Goal: Complete application form

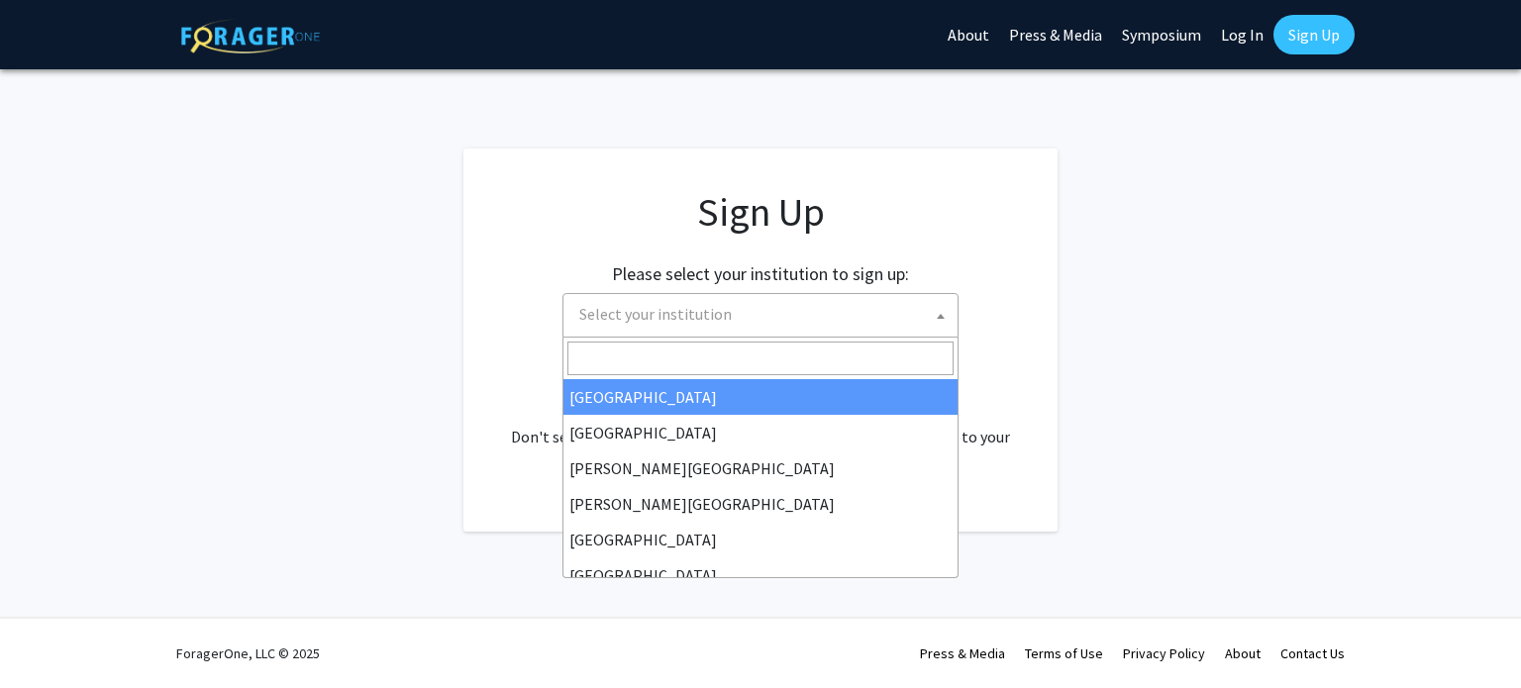
click at [918, 323] on span "Select your institution" at bounding box center [764, 314] width 386 height 41
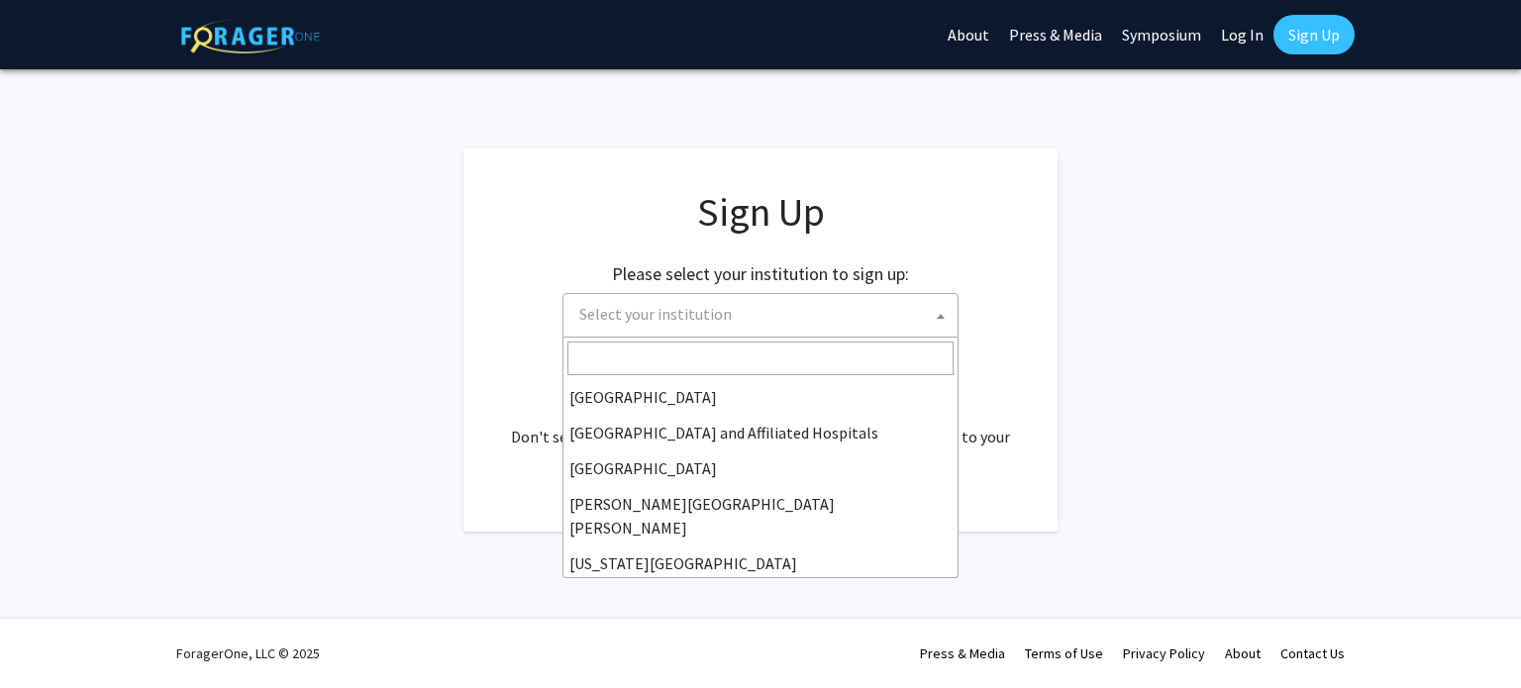
scroll to position [289, 0]
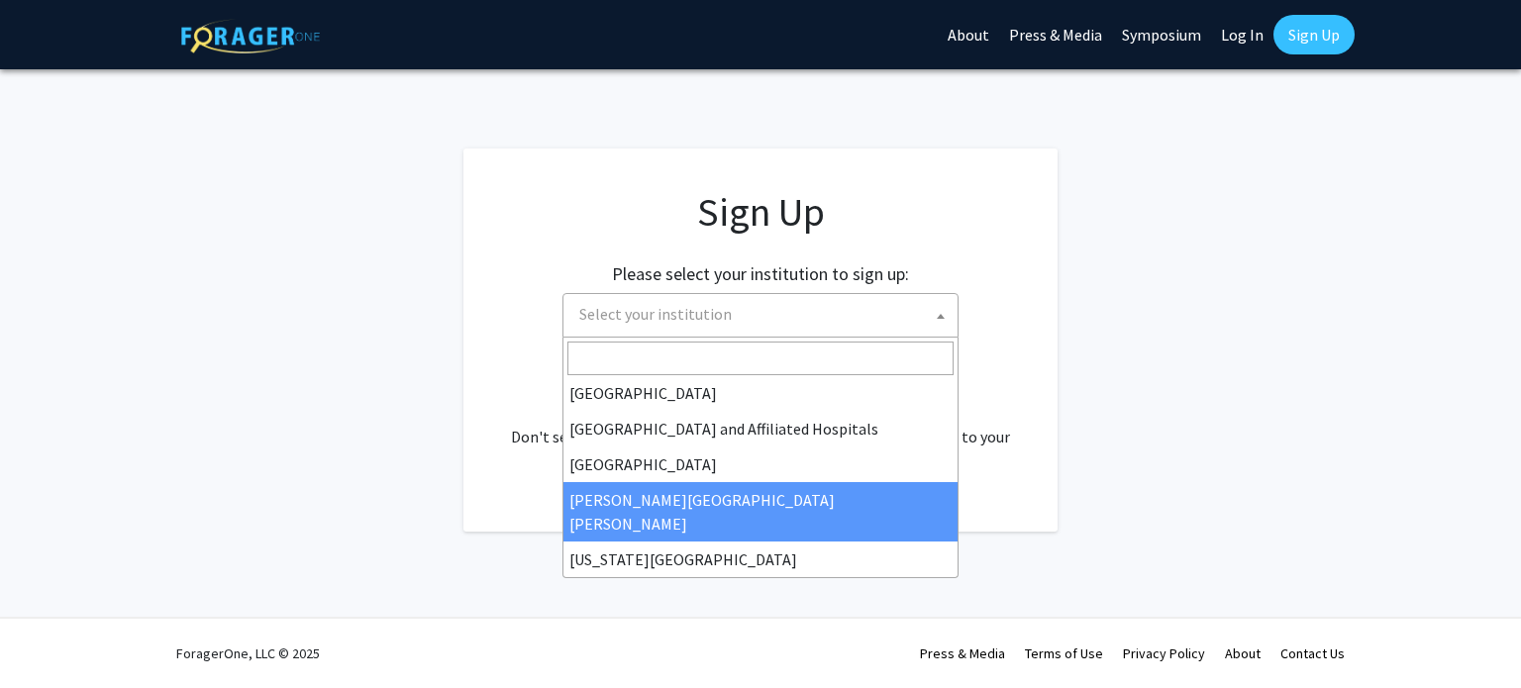
select select "1"
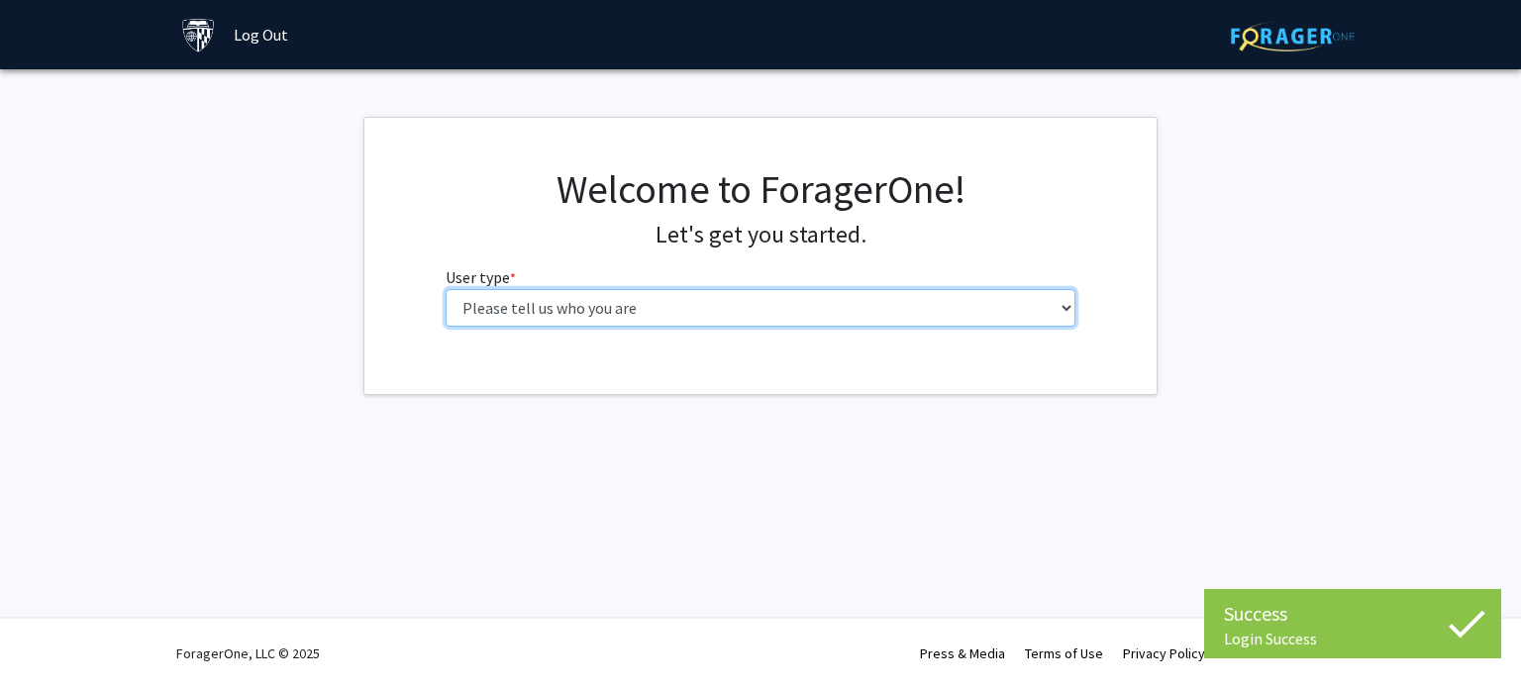
click at [887, 312] on select "Please tell us who you are Undergraduate Student Master's Student Doctoral Cand…" at bounding box center [761, 308] width 631 height 38
select select "2: masters"
click at [446, 289] on select "Please tell us who you are Undergraduate Student Master's Student Doctoral Cand…" at bounding box center [761, 308] width 631 height 38
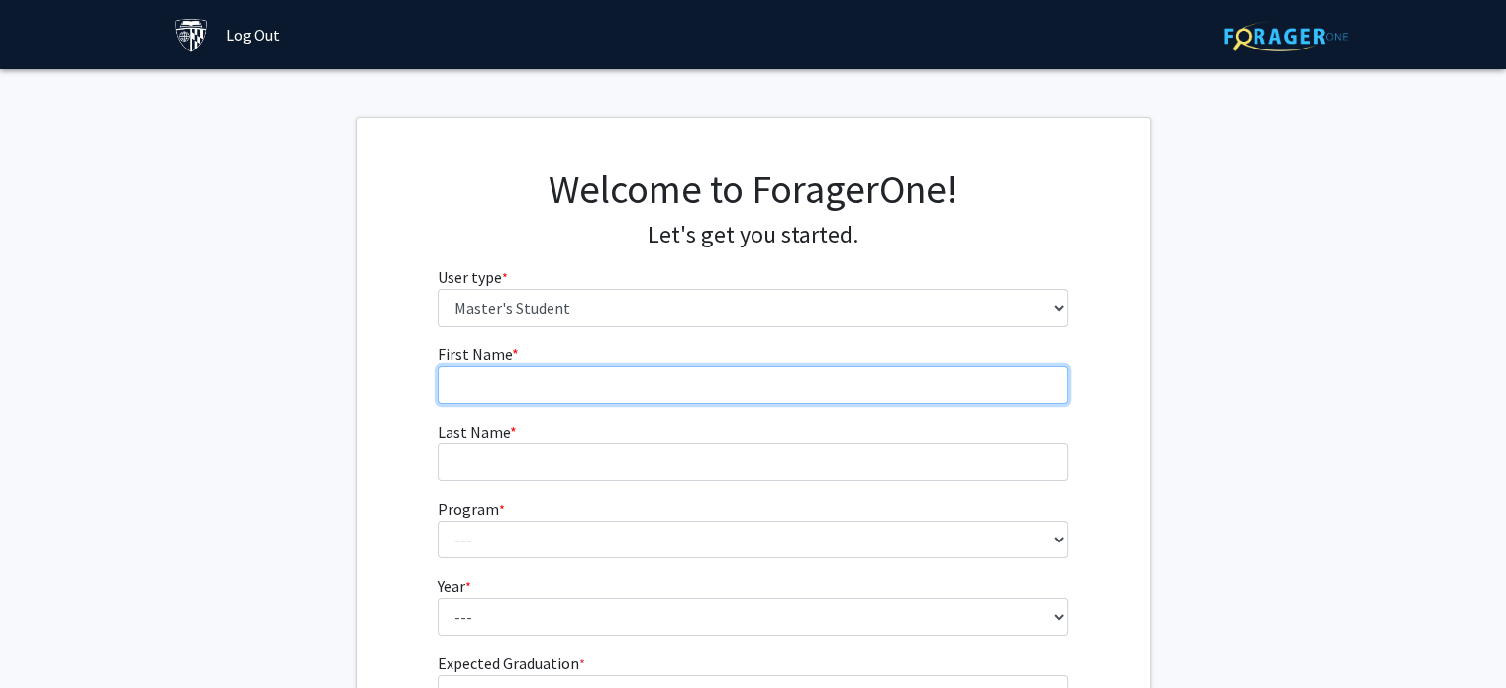
click at [850, 385] on input "First Name * required" at bounding box center [753, 385] width 631 height 38
type input "[PERSON_NAME]"
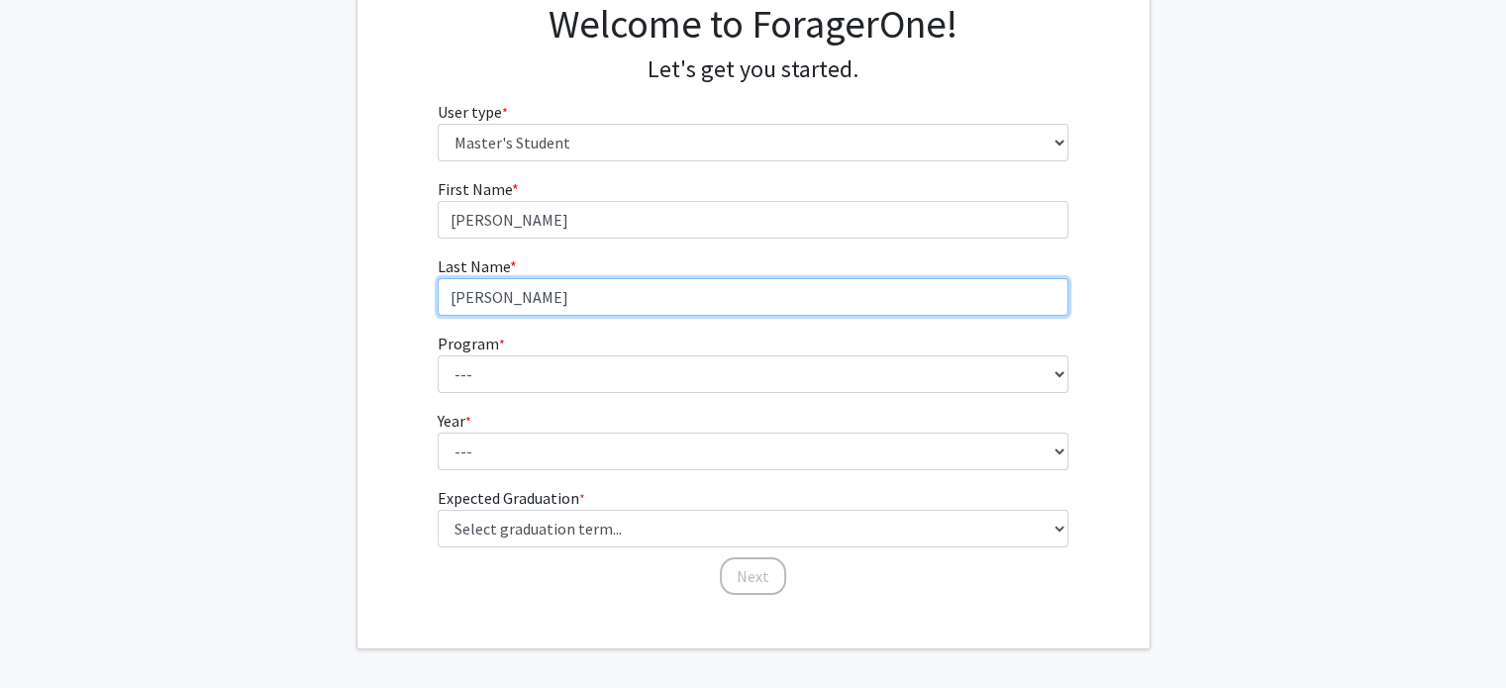
scroll to position [181, 0]
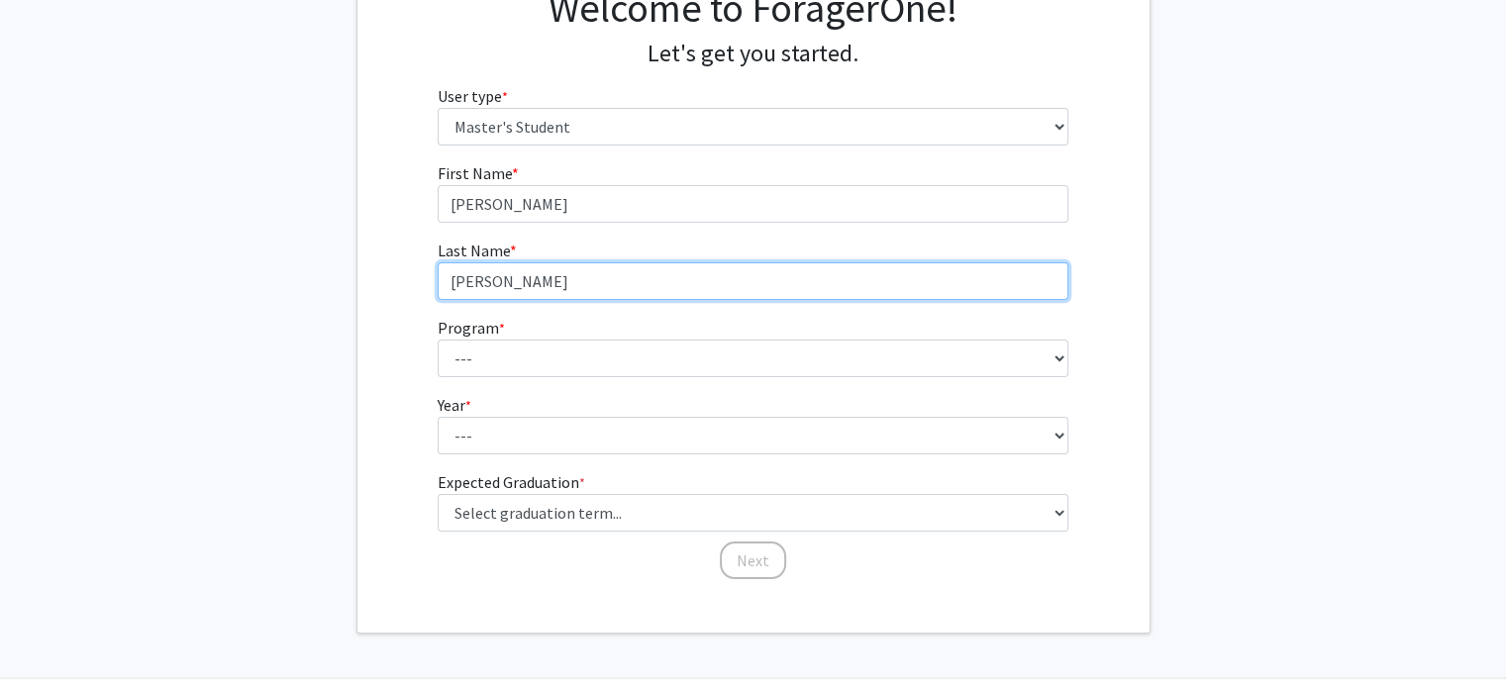
type input "[PERSON_NAME]"
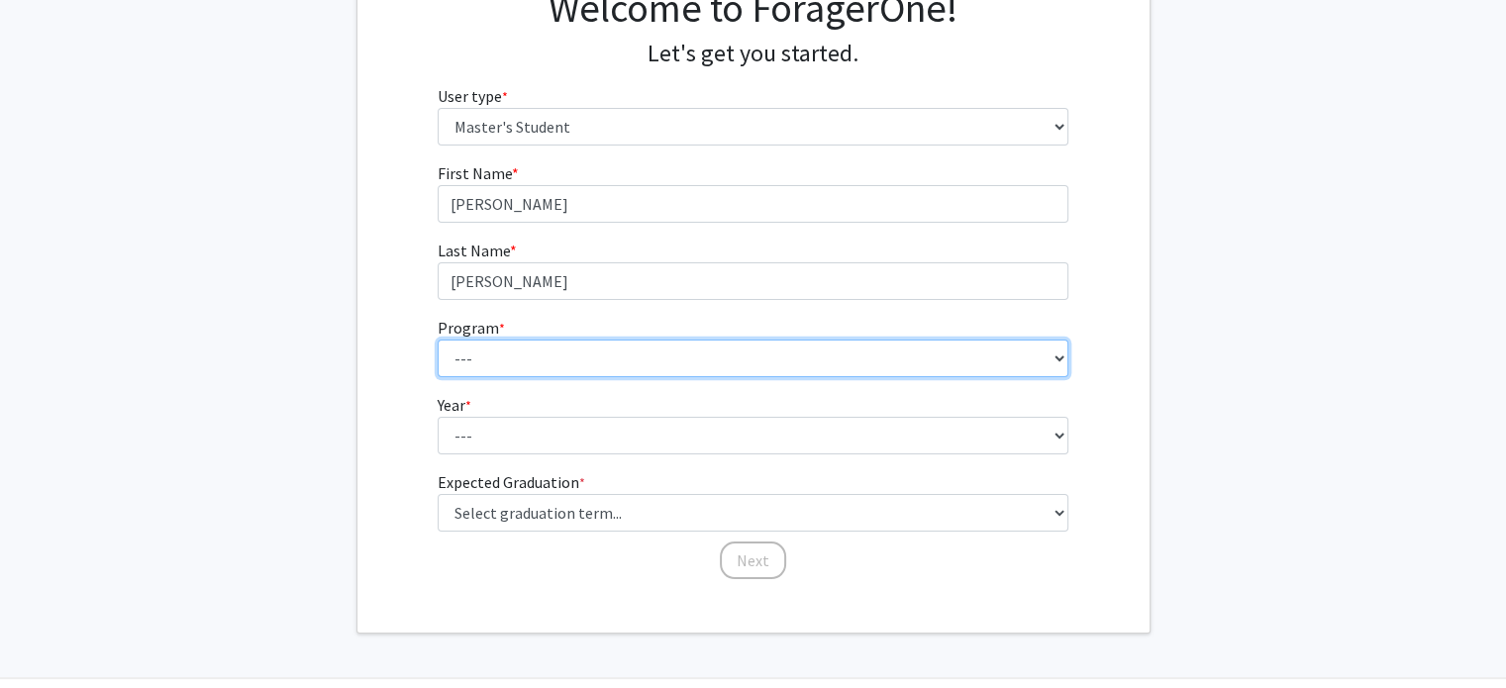
click at [988, 371] on select "--- Anatomy Education Applied and Computational Mathematics Applied Biomedical …" at bounding box center [753, 359] width 631 height 38
select select "26: 18"
click at [438, 340] on select "--- Anatomy Education Applied and Computational Mathematics Applied Biomedical …" at bounding box center [753, 359] width 631 height 38
click at [766, 348] on select "--- Anatomy Education Applied and Computational Mathematics Applied Biomedical …" at bounding box center [753, 359] width 631 height 38
click at [438, 340] on select "--- Anatomy Education Applied and Computational Mathematics Applied Biomedical …" at bounding box center [753, 359] width 631 height 38
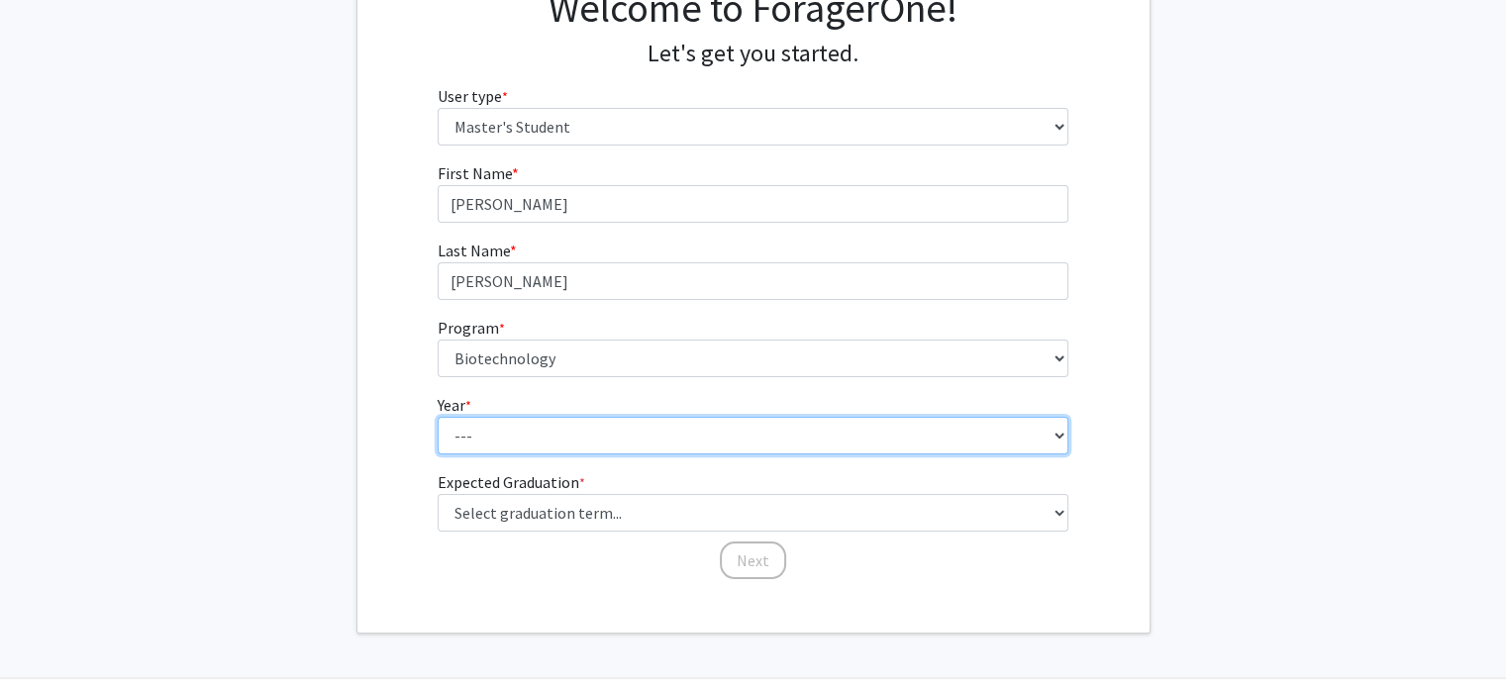
click at [566, 431] on select "--- First Year Second Year" at bounding box center [753, 436] width 631 height 38
select select "1: first_year"
click at [438, 417] on select "--- First Year Second Year" at bounding box center [753, 436] width 631 height 38
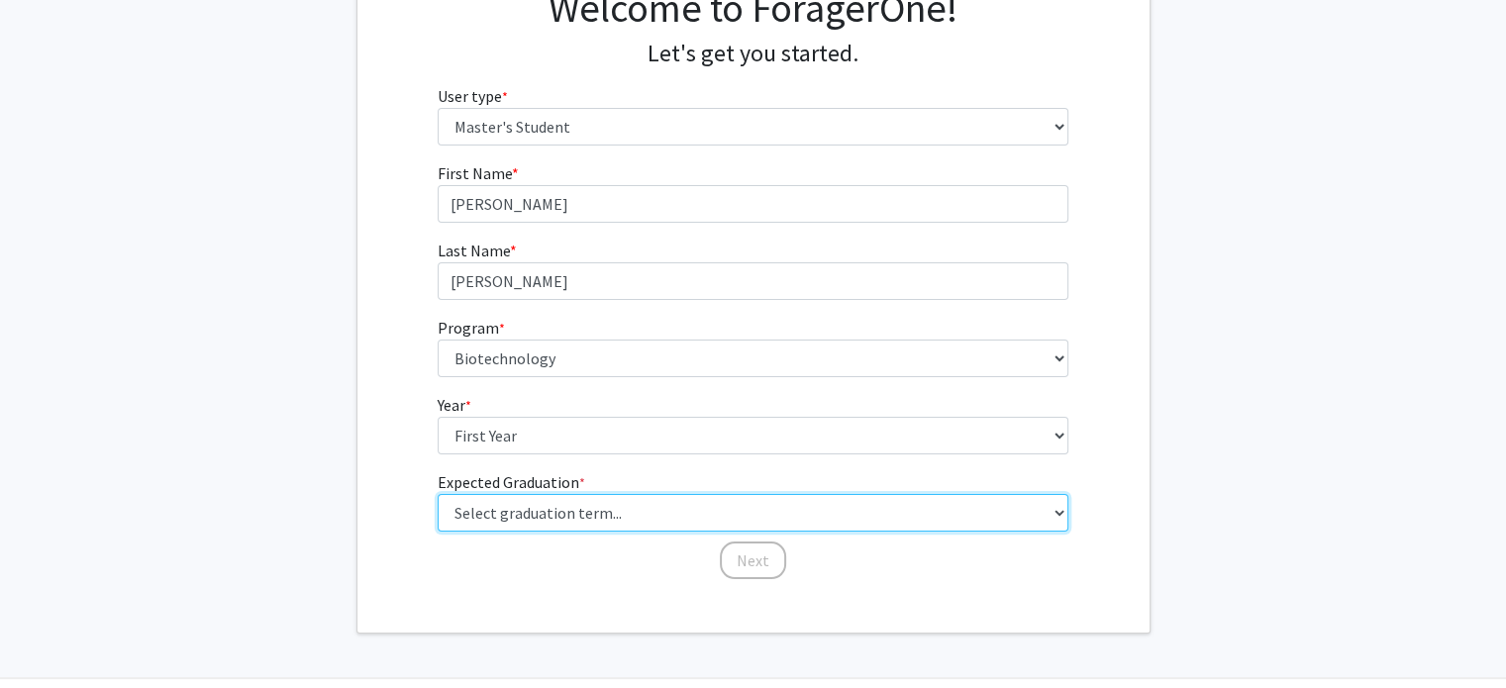
click at [619, 515] on select "Select graduation term... Spring 2025 Summer 2025 Fall 2025 Winter 2025 Spring …" at bounding box center [753, 513] width 631 height 38
select select "13: spring_2028"
click at [438, 494] on select "Select graduation term... Spring 2025 Summer 2025 Fall 2025 Winter 2025 Spring …" at bounding box center [753, 513] width 631 height 38
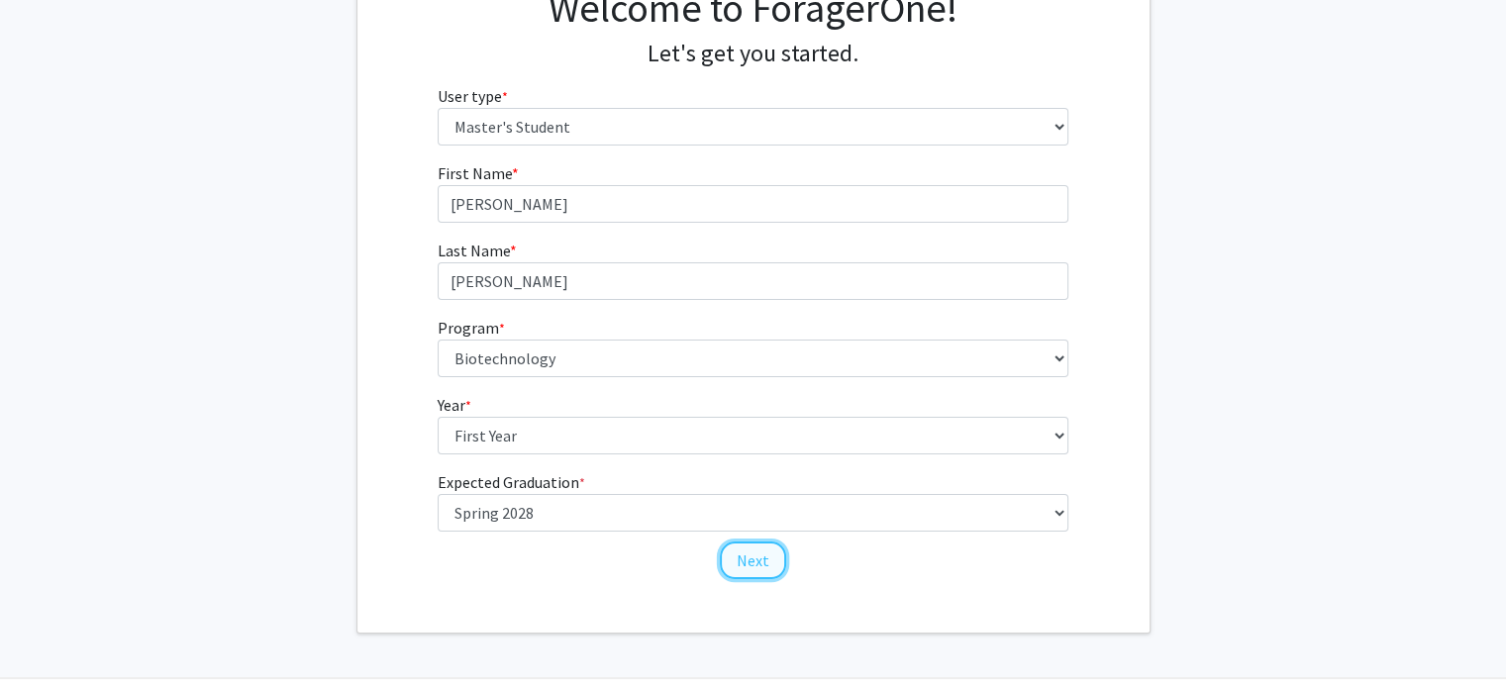
click at [751, 576] on button "Next" at bounding box center [753, 561] width 66 height 38
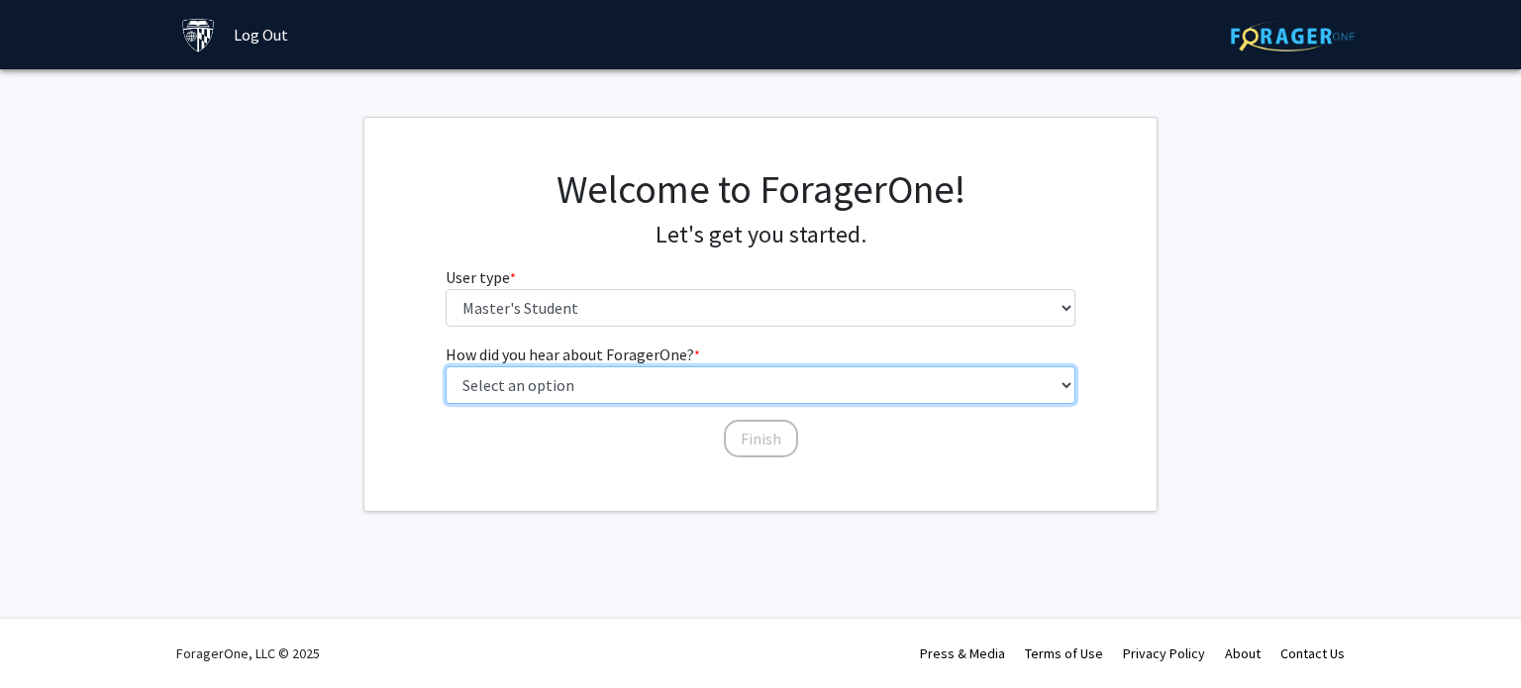
click at [665, 381] on select "Select an option Peer/student recommendation Faculty/staff recommendation Unive…" at bounding box center [761, 385] width 631 height 38
select select "3: university_website"
click at [446, 366] on select "Select an option Peer/student recommendation Faculty/staff recommendation Unive…" at bounding box center [761, 385] width 631 height 38
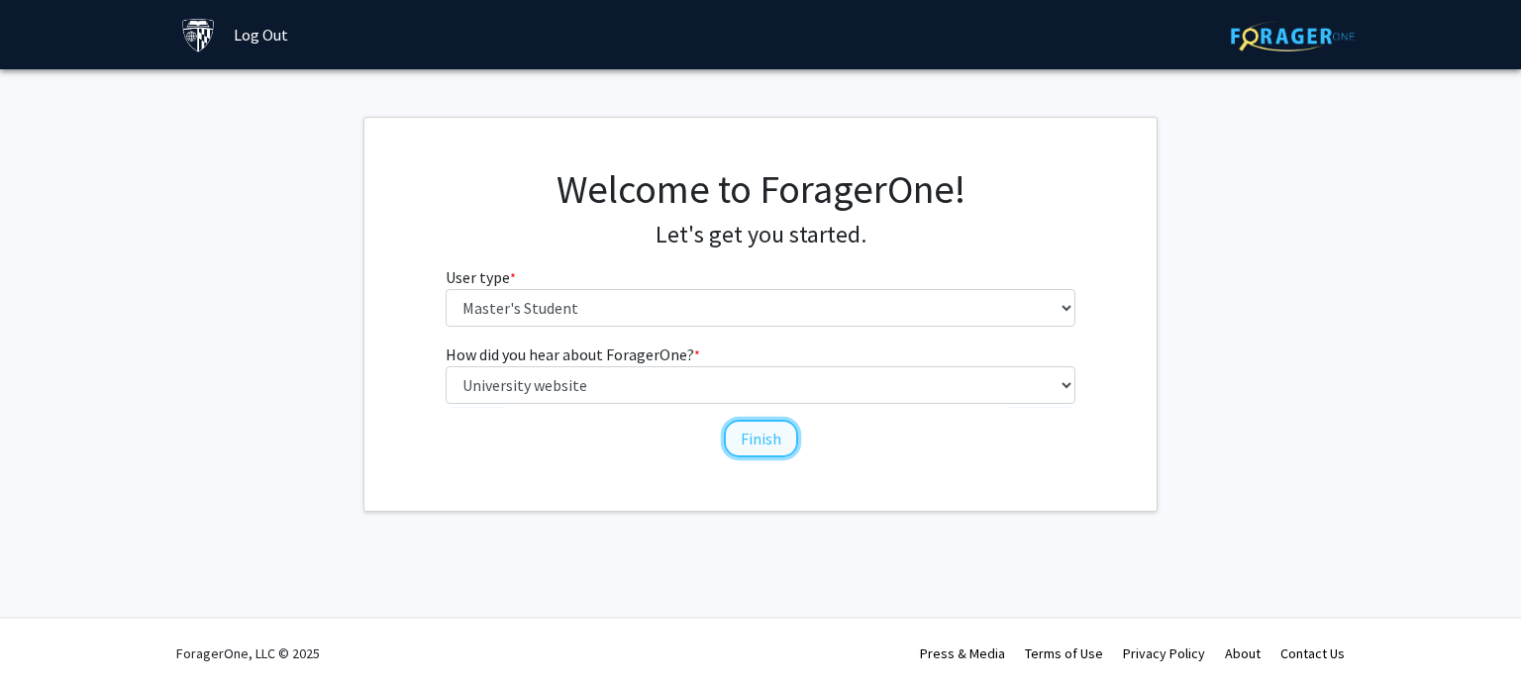
click at [769, 444] on button "Finish" at bounding box center [761, 439] width 74 height 38
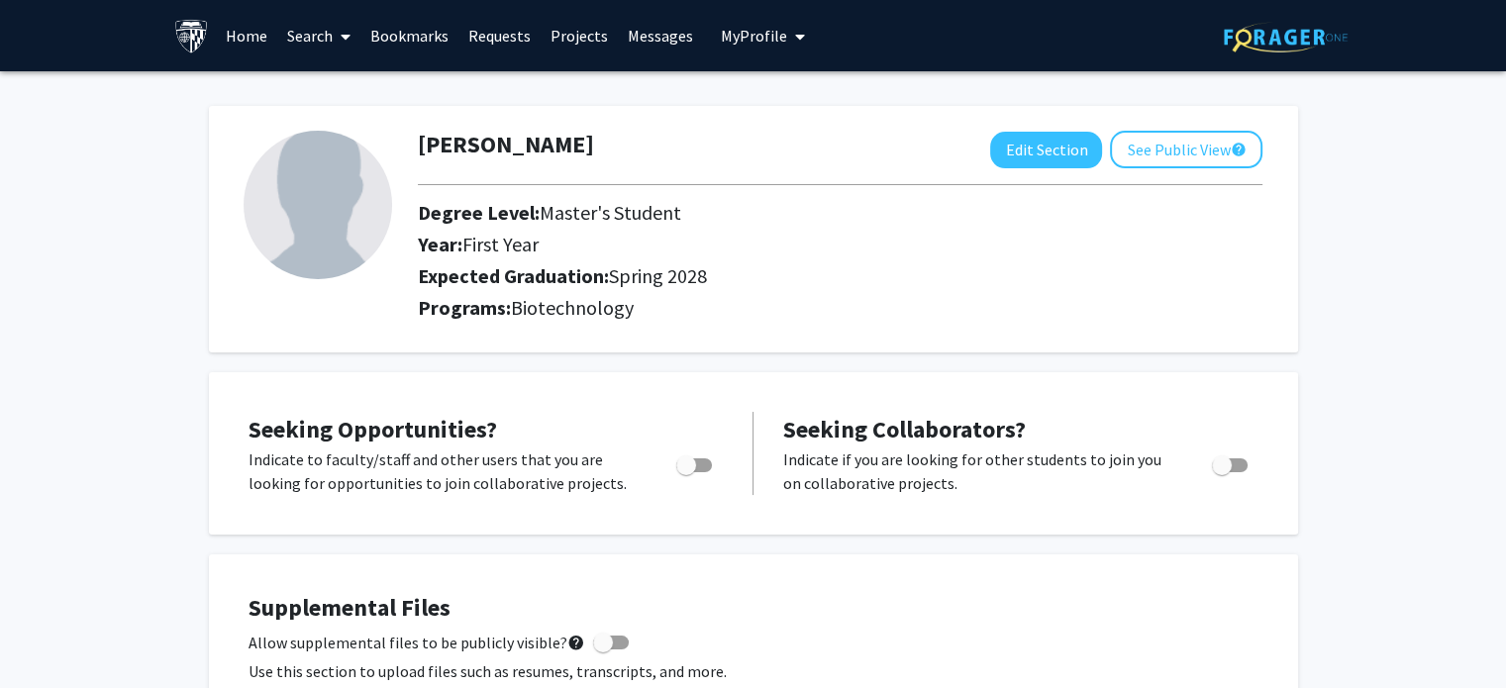
scroll to position [69, 0]
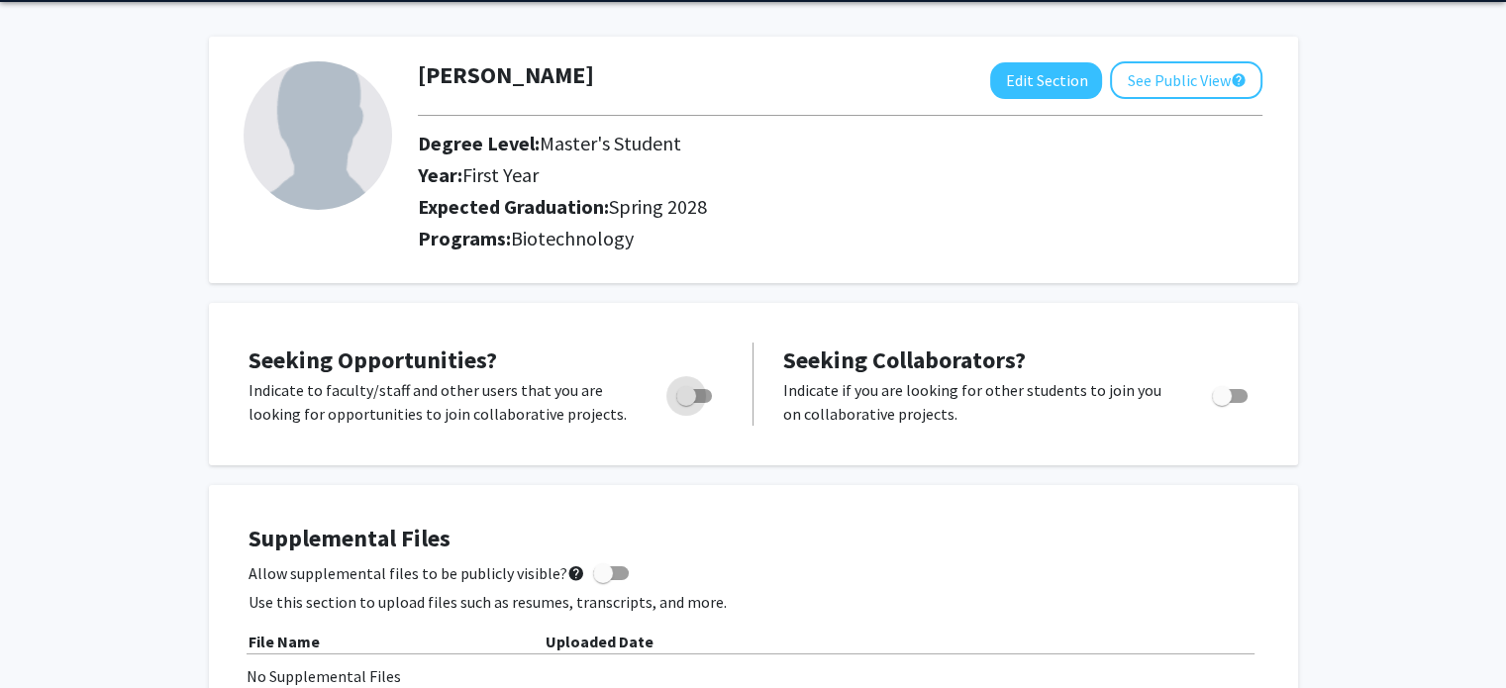
click at [689, 390] on span "Toggle" at bounding box center [686, 396] width 20 height 20
click at [686, 403] on input "Are you actively seeking opportunities?" at bounding box center [685, 403] width 1 height 1
checkbox input "true"
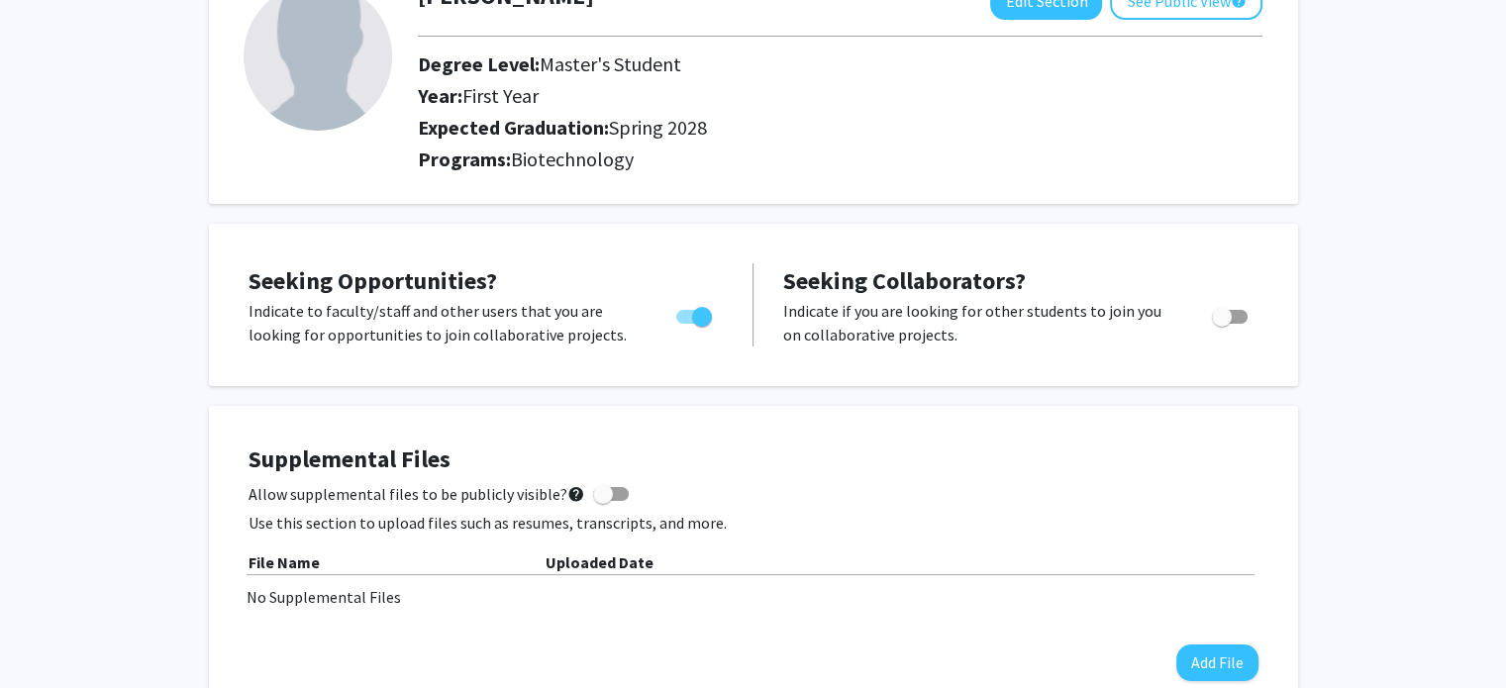
scroll to position [0, 0]
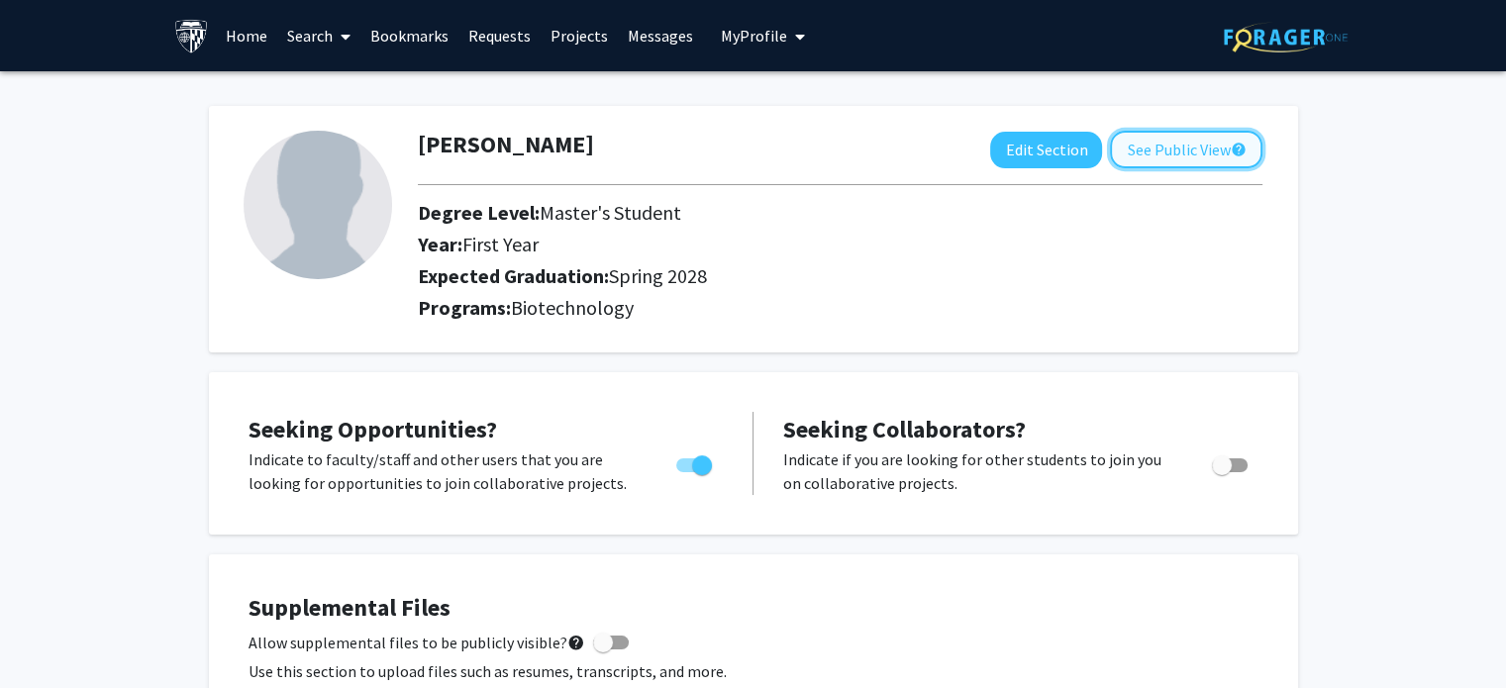
click at [1141, 146] on button "See Public View help" at bounding box center [1186, 150] width 152 height 38
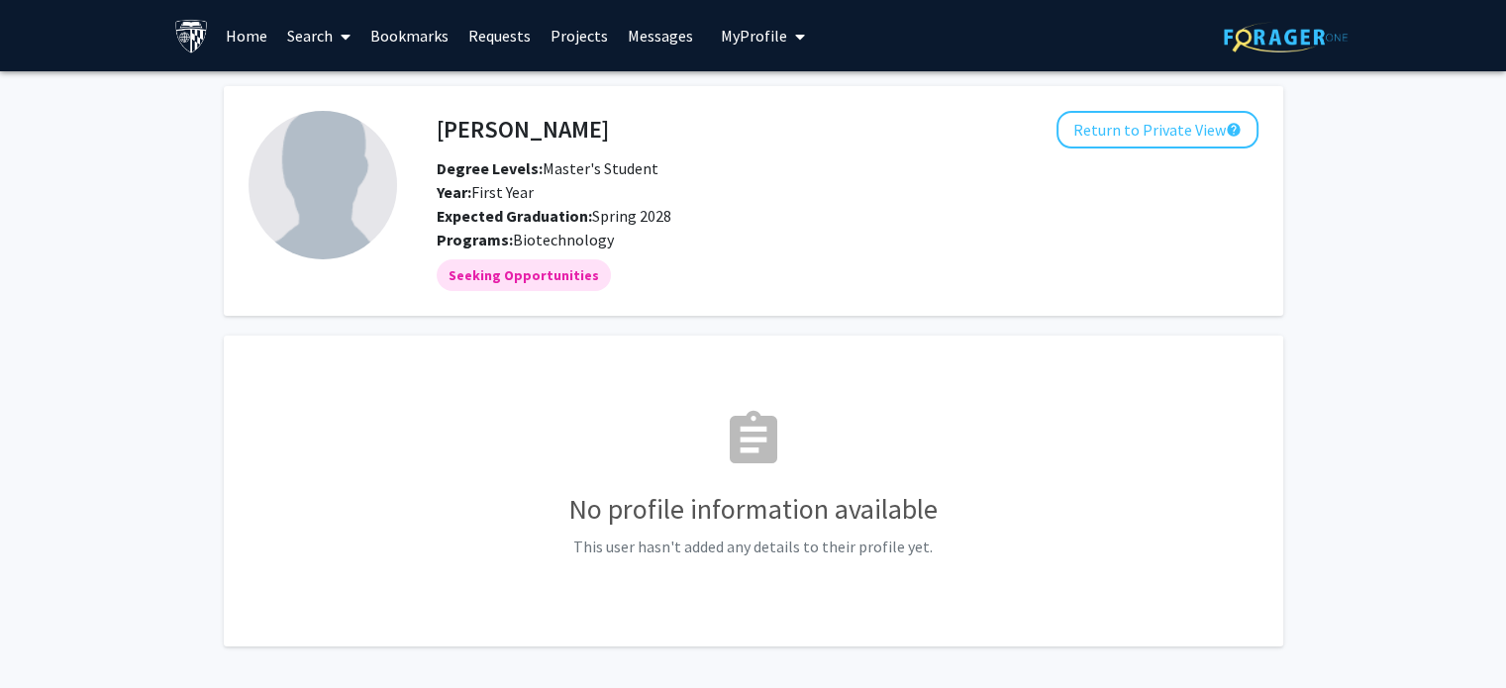
drag, startPoint x: 1113, startPoint y: 3, endPoint x: 879, endPoint y: 311, distance: 386.5
click at [879, 311] on fg-card "[PERSON_NAME] Return to Private View help Degree Levels: Master's Student Year:…" at bounding box center [753, 201] width 1059 height 230
